Goal: Transaction & Acquisition: Purchase product/service

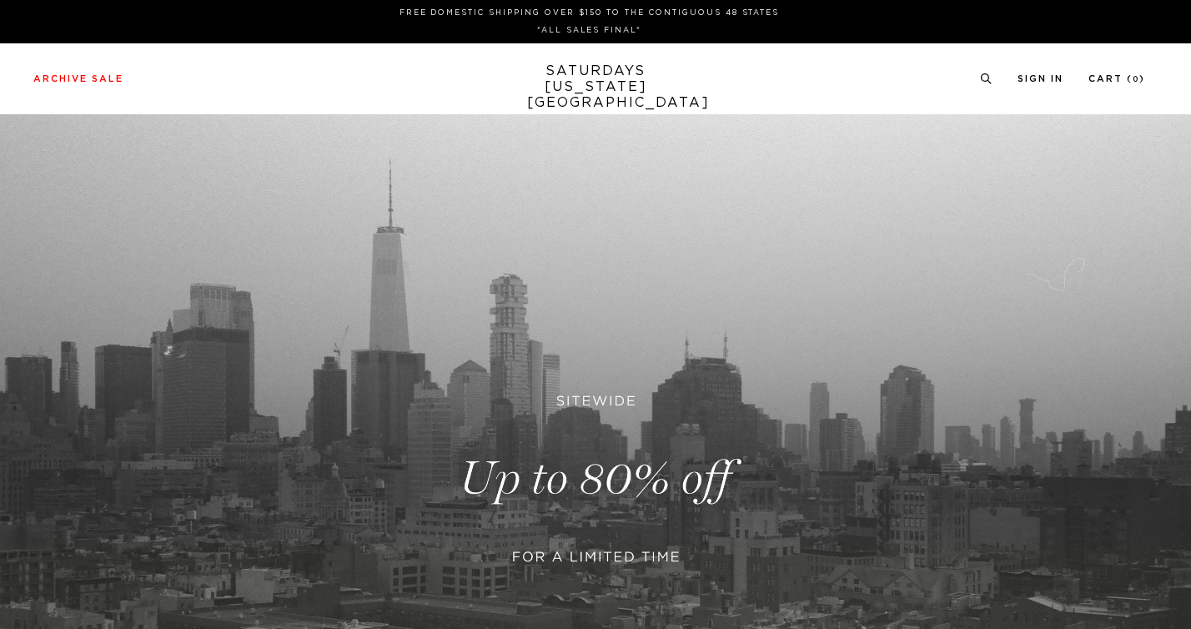
click at [636, 399] on link at bounding box center [595, 478] width 1191 height 729
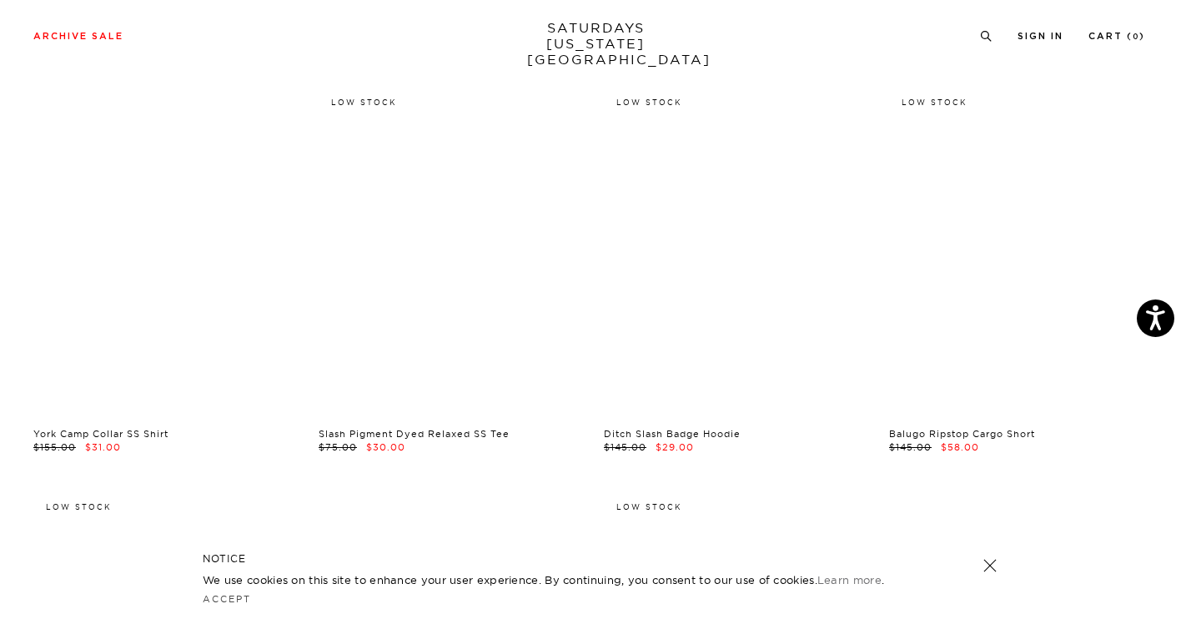
scroll to position [2516, 0]
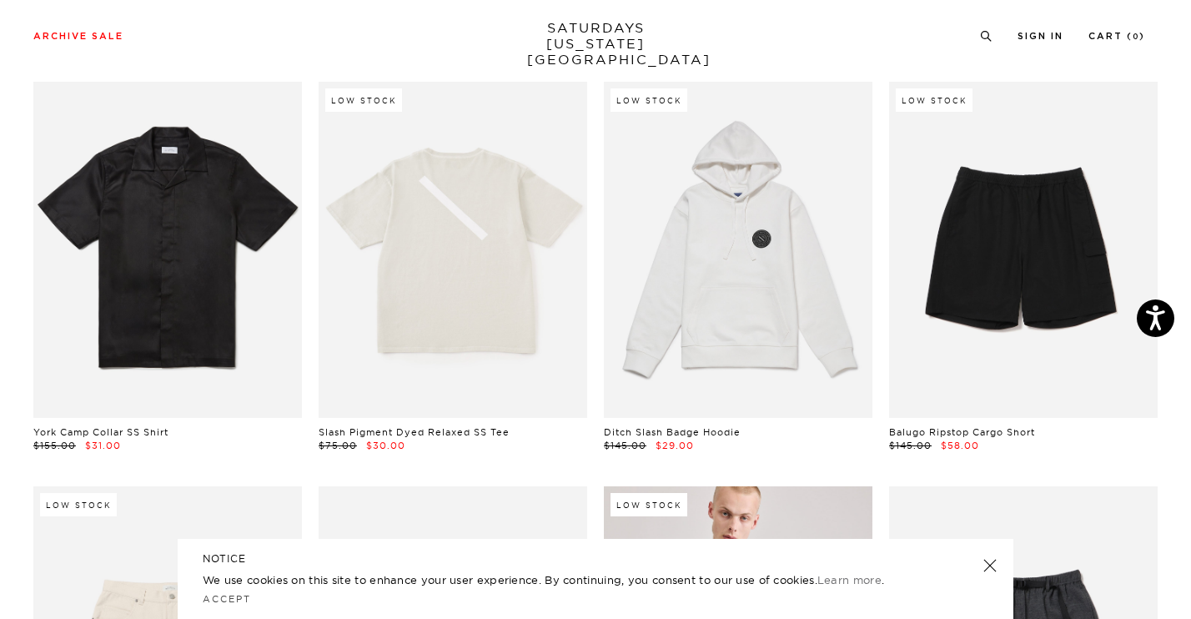
click at [992, 563] on link at bounding box center [990, 565] width 23 height 23
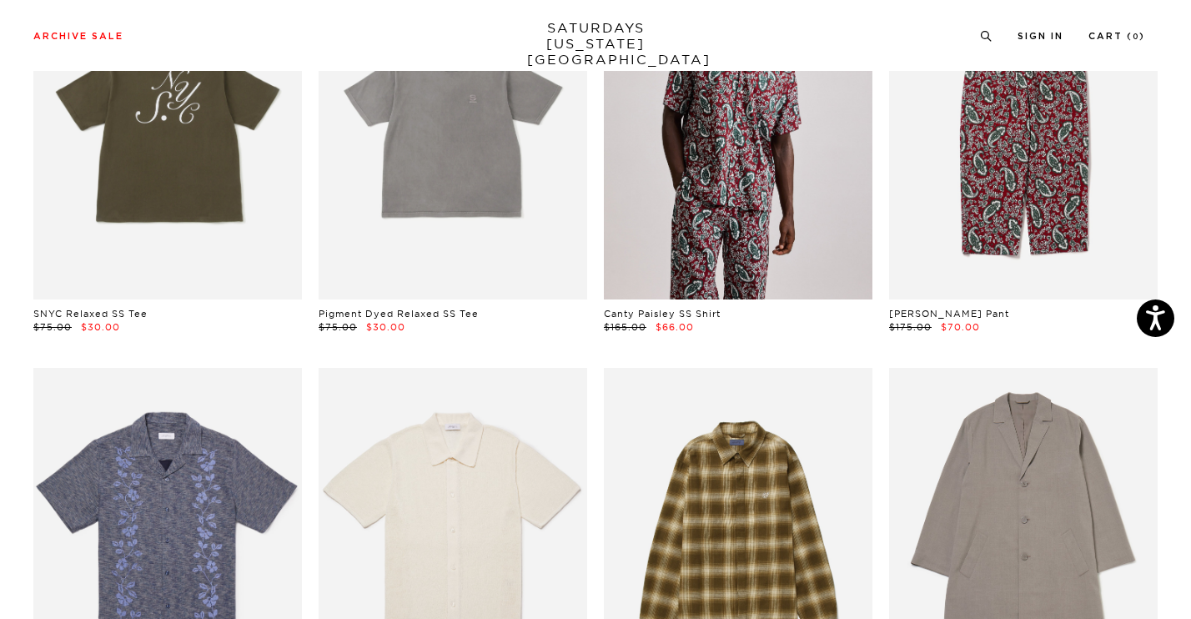
scroll to position [4838, 0]
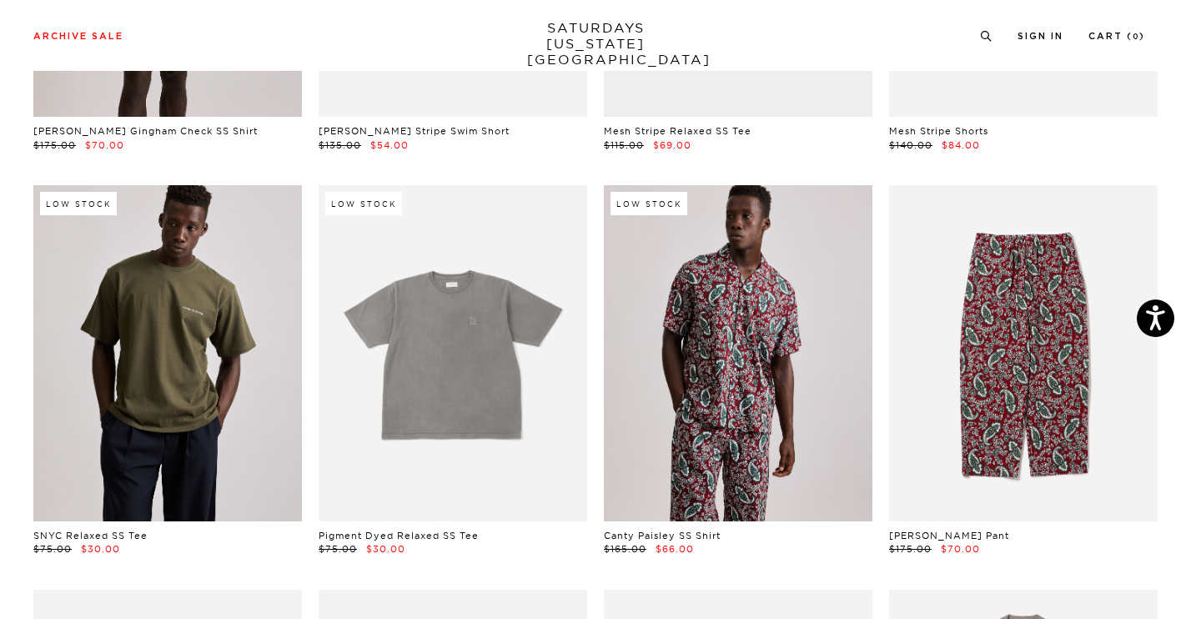
click at [191, 390] on link at bounding box center [167, 353] width 269 height 336
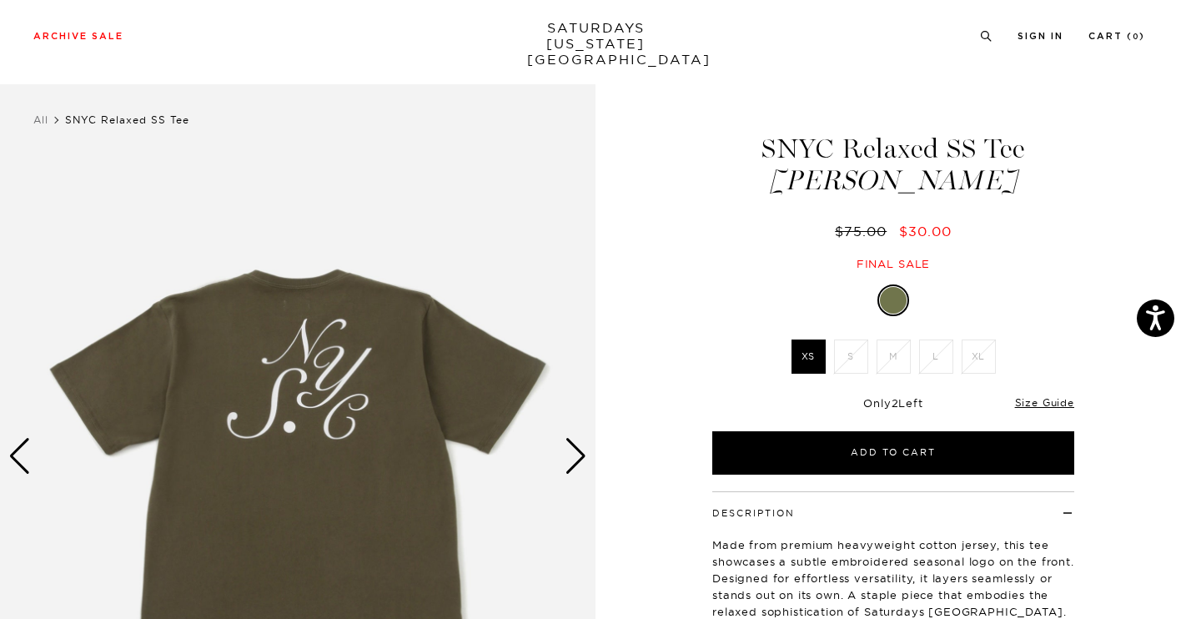
scroll to position [91, 0]
